Goal: Information Seeking & Learning: Understand process/instructions

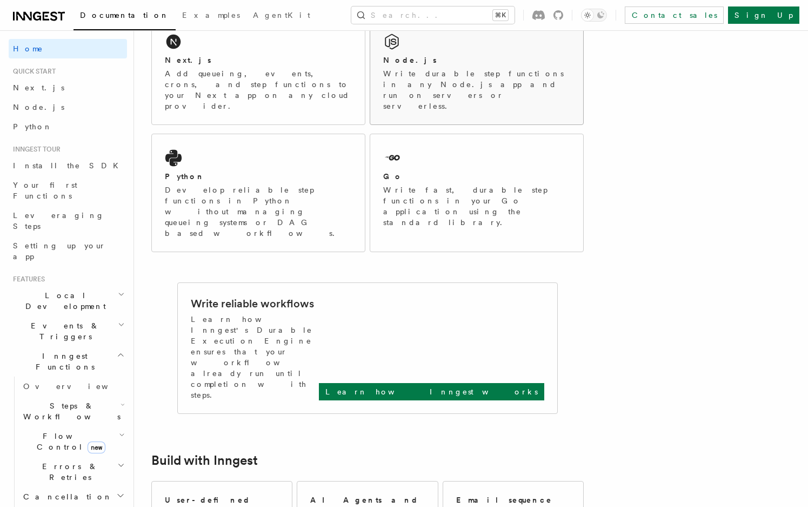
scroll to position [238, 0]
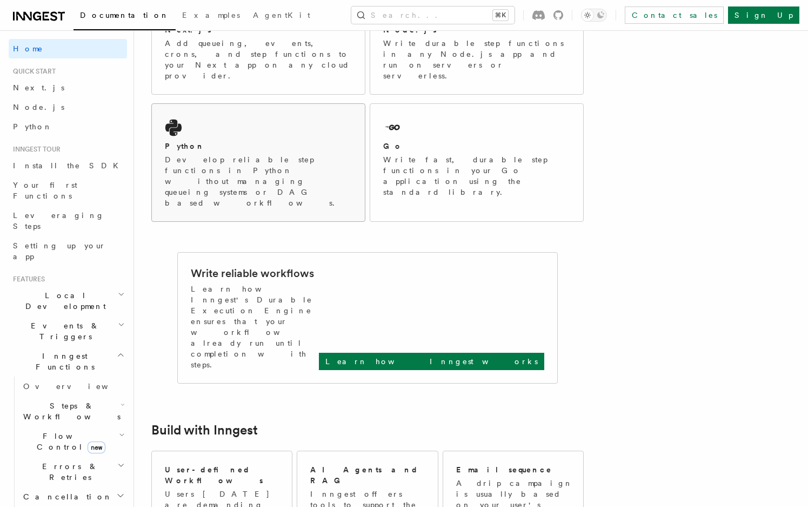
click at [267, 154] on p "Develop reliable step functions in Python without managing queueing systems or …" at bounding box center [258, 181] width 187 height 54
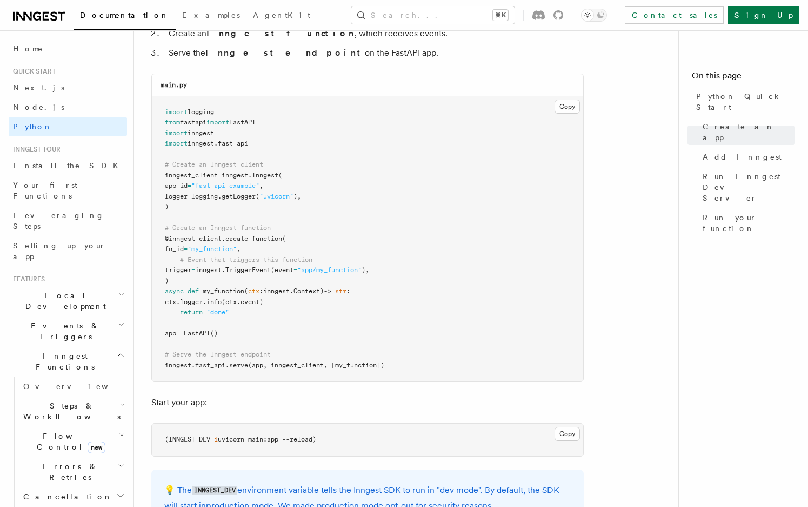
scroll to position [727, 0]
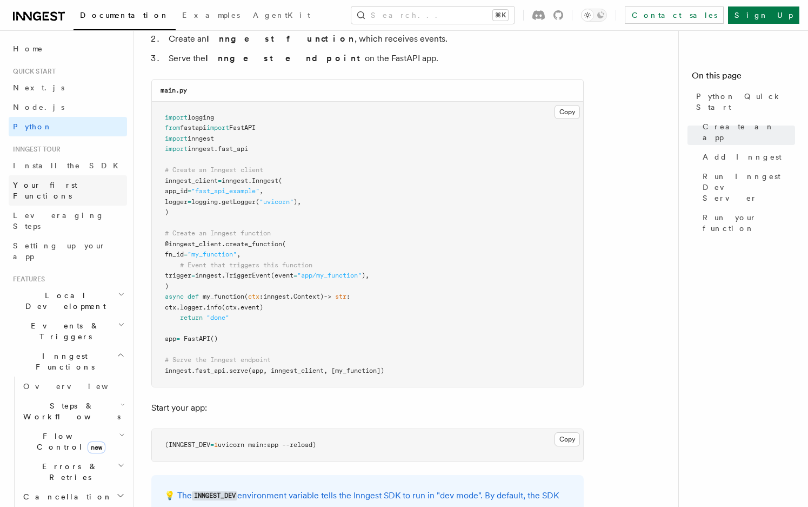
click at [80, 181] on link "Your first Functions" at bounding box center [68, 190] width 118 height 30
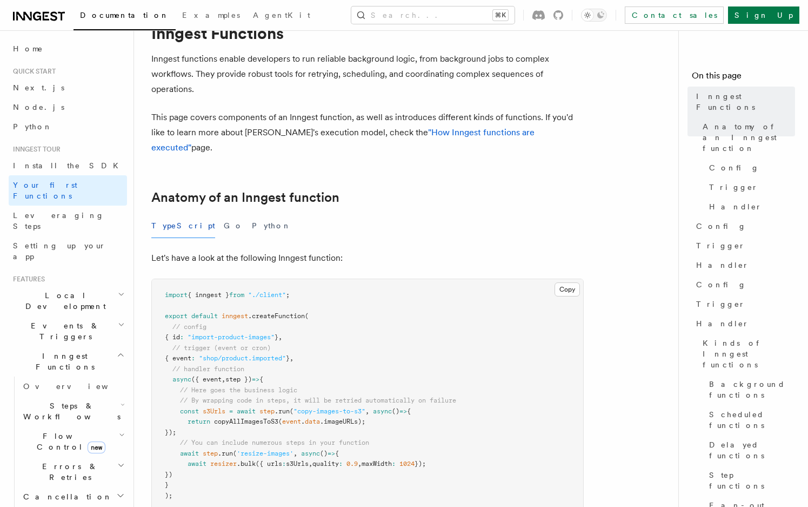
scroll to position [52, 0]
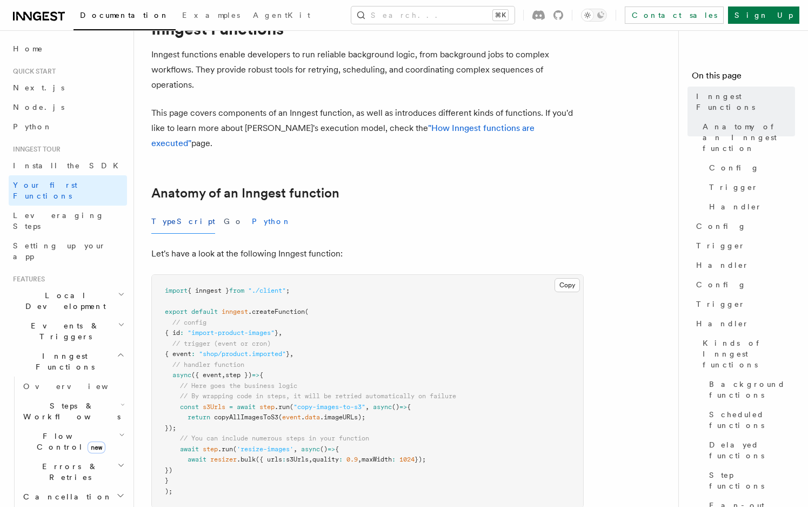
click at [252, 209] on button "Python" at bounding box center [271, 221] width 39 height 24
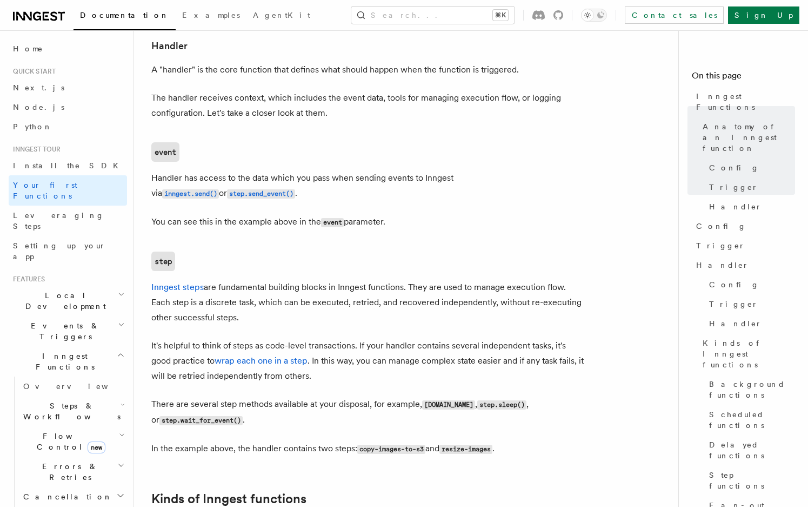
scroll to position [1325, 0]
